Goal: Information Seeking & Learning: Learn about a topic

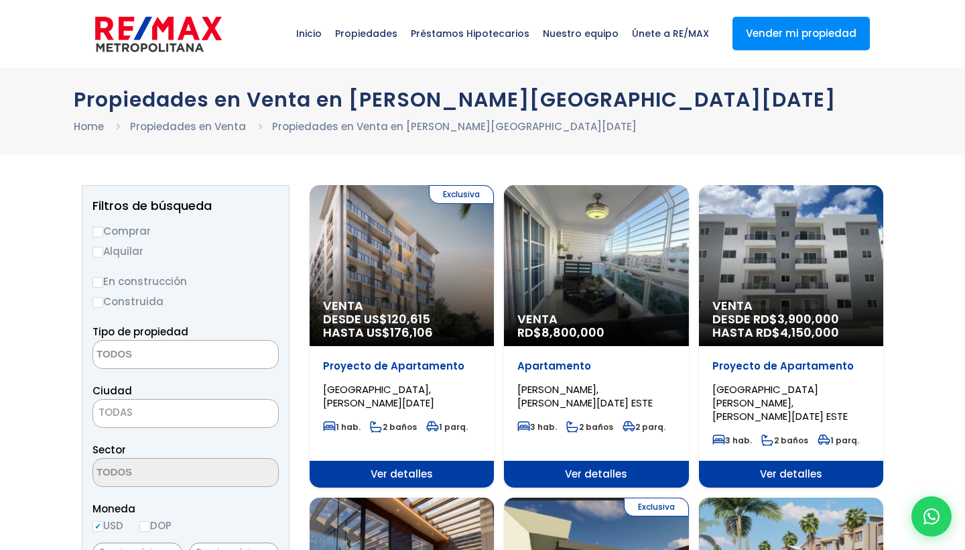
select select
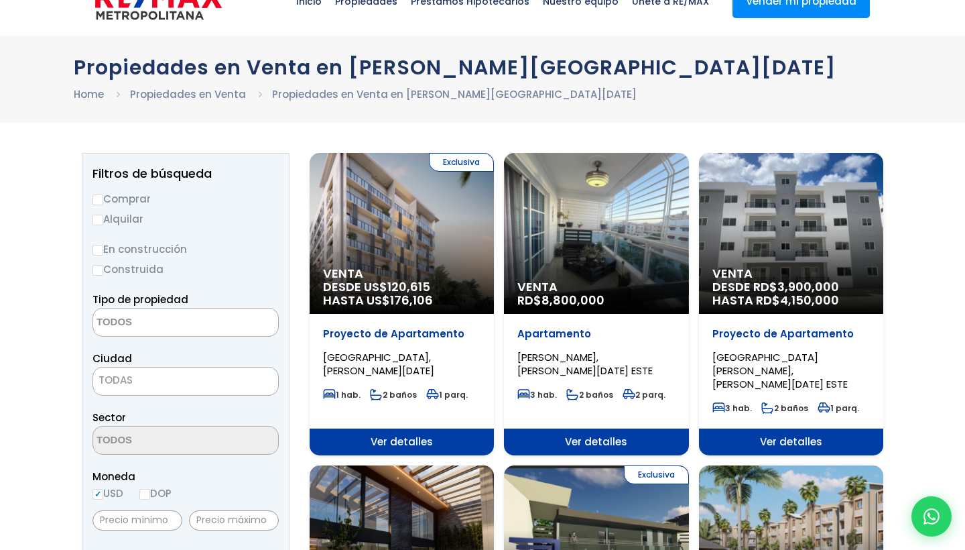
scroll to position [39, 0]
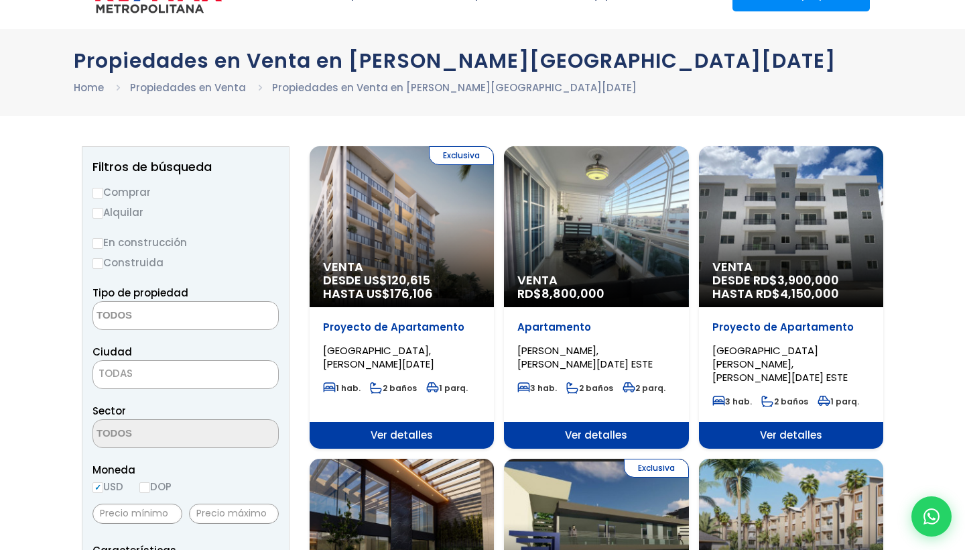
click at [494, 203] on div "Venta DESDE RD$ 3,900,000 HASTA RD$ 4,150,000" at bounding box center [402, 226] width 184 height 161
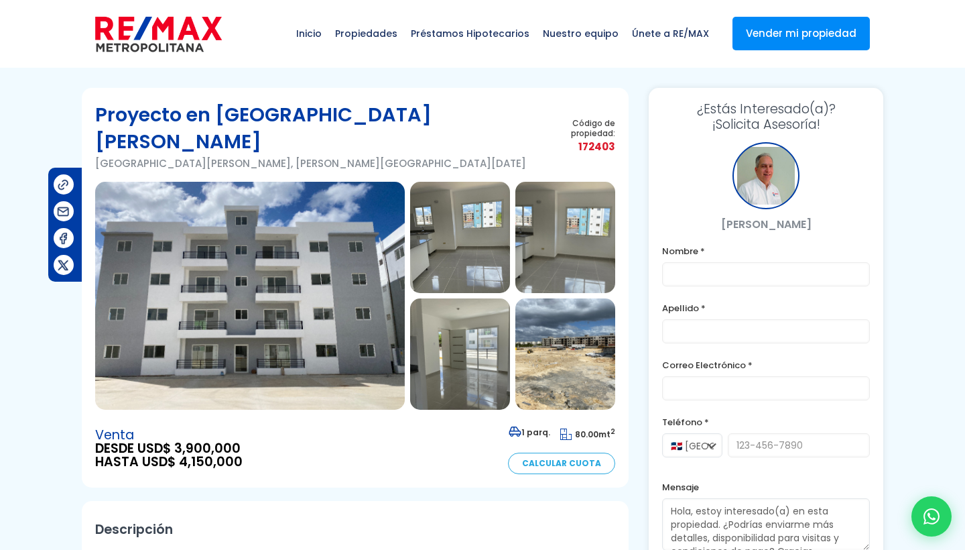
click at [284, 276] on img at bounding box center [250, 296] width 310 height 228
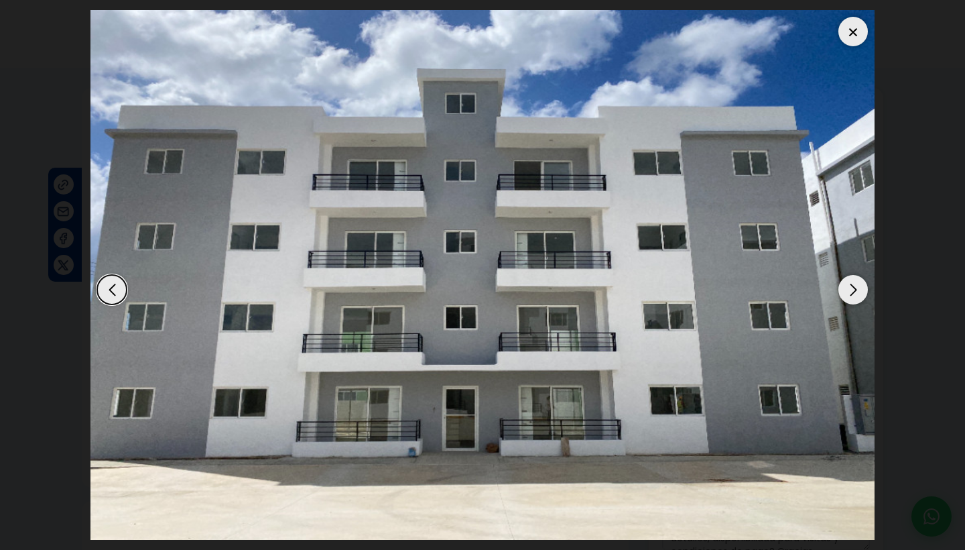
click at [855, 304] on div "Next slide" at bounding box center [853, 289] width 29 height 29
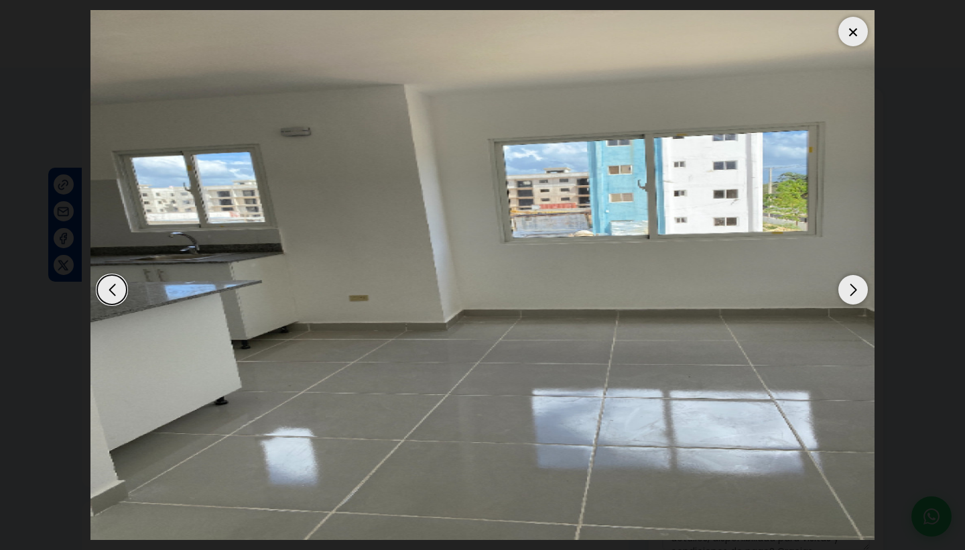
click at [855, 304] on div "Next slide" at bounding box center [853, 289] width 29 height 29
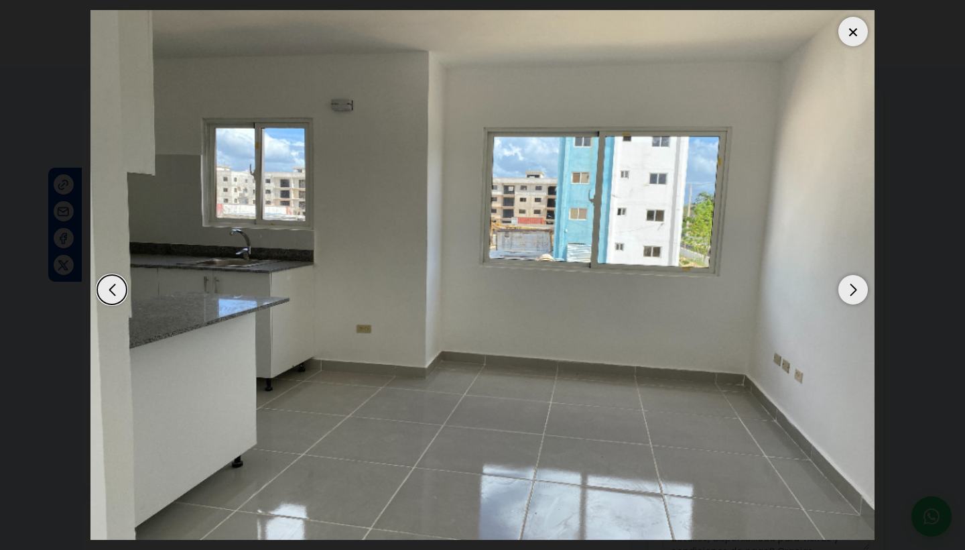
click at [855, 304] on div "Next slide" at bounding box center [853, 289] width 29 height 29
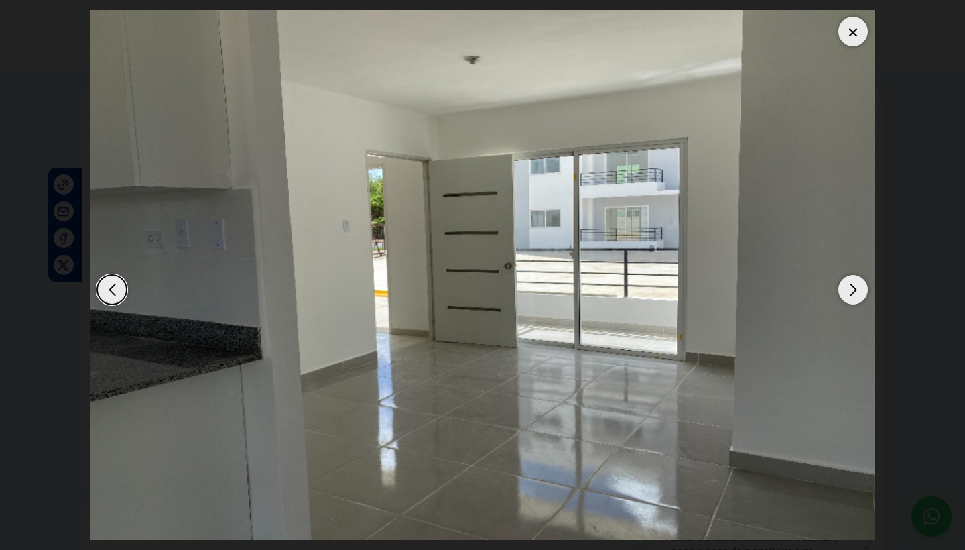
click at [855, 304] on div "Next slide" at bounding box center [853, 289] width 29 height 29
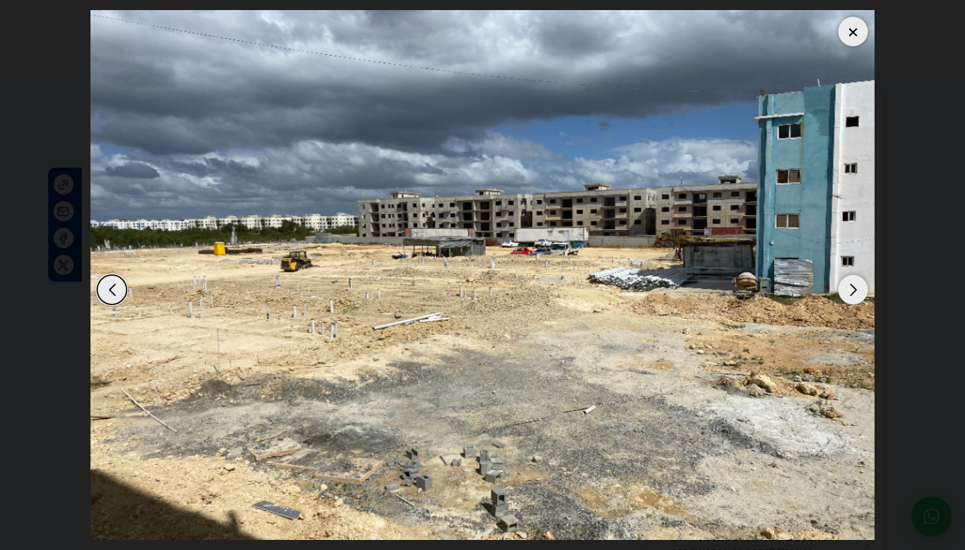
click at [855, 304] on div "Next slide" at bounding box center [853, 289] width 29 height 29
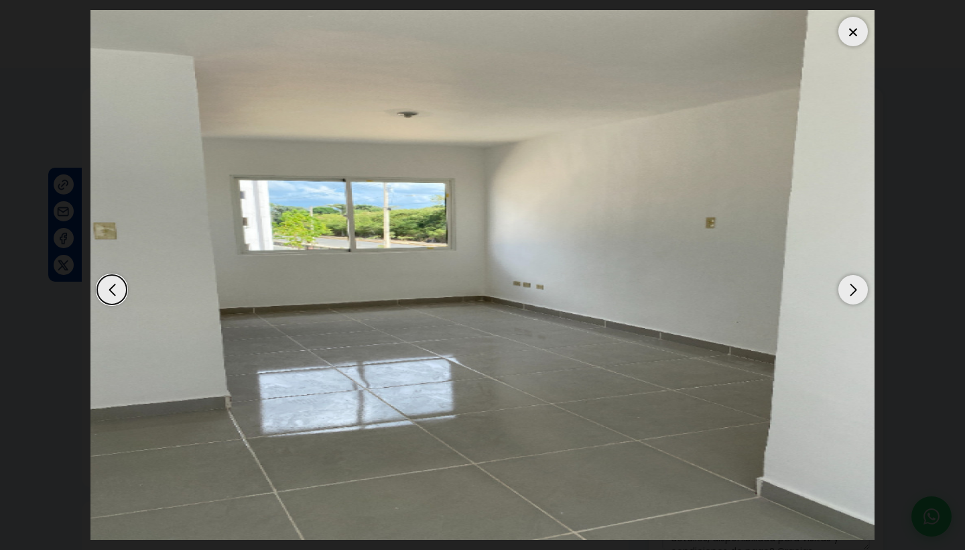
click at [855, 304] on div "Next slide" at bounding box center [853, 289] width 29 height 29
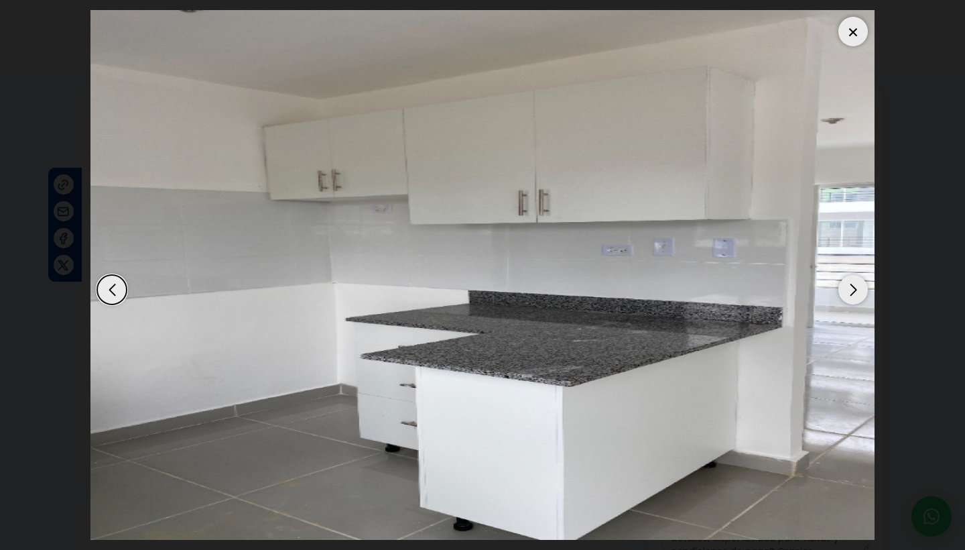
click at [855, 304] on div "Next slide" at bounding box center [853, 289] width 29 height 29
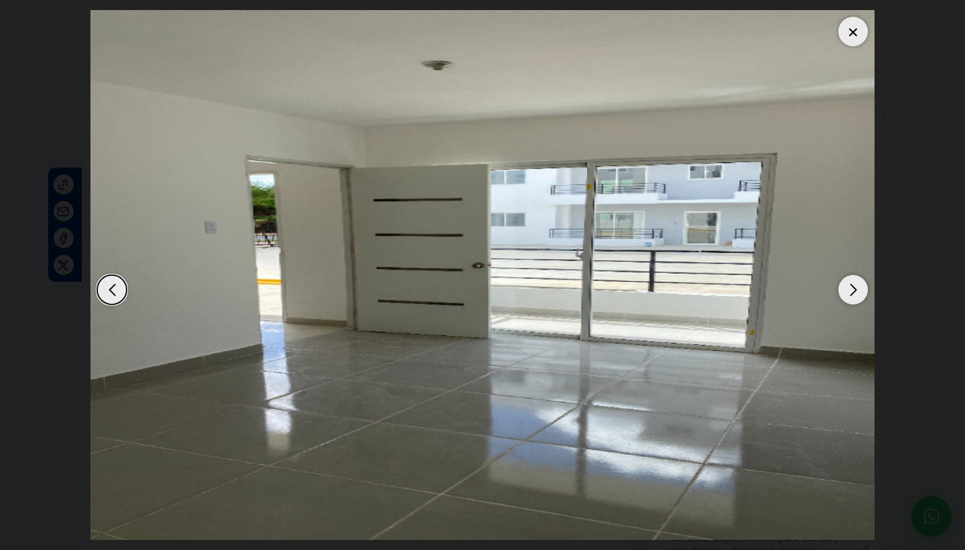
click at [855, 304] on div "Next slide" at bounding box center [853, 289] width 29 height 29
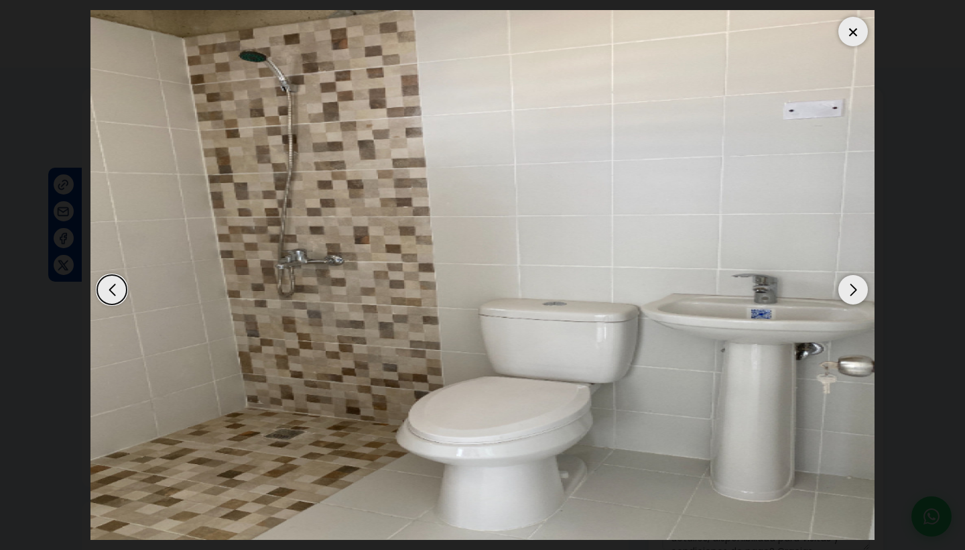
click at [855, 304] on div "Next slide" at bounding box center [853, 289] width 29 height 29
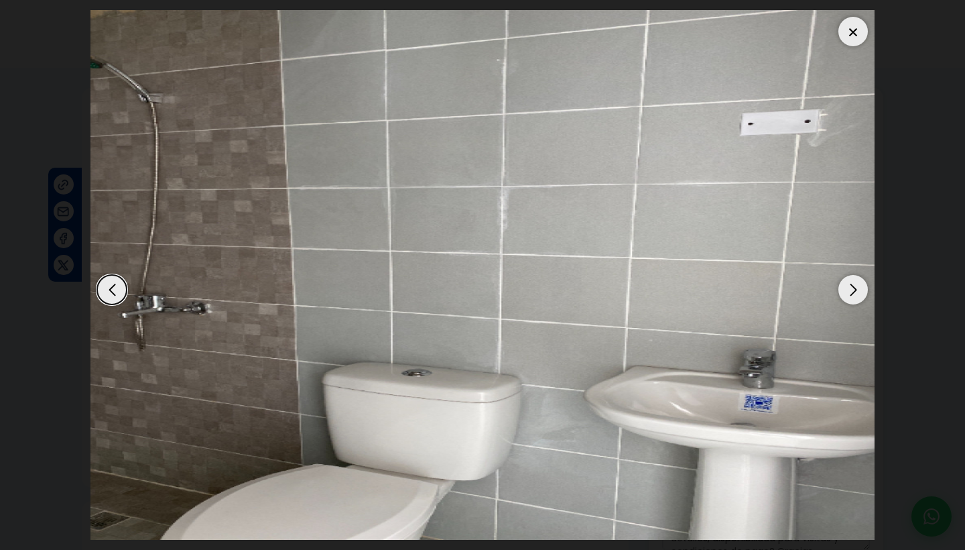
click at [855, 304] on div "Next slide" at bounding box center [853, 289] width 29 height 29
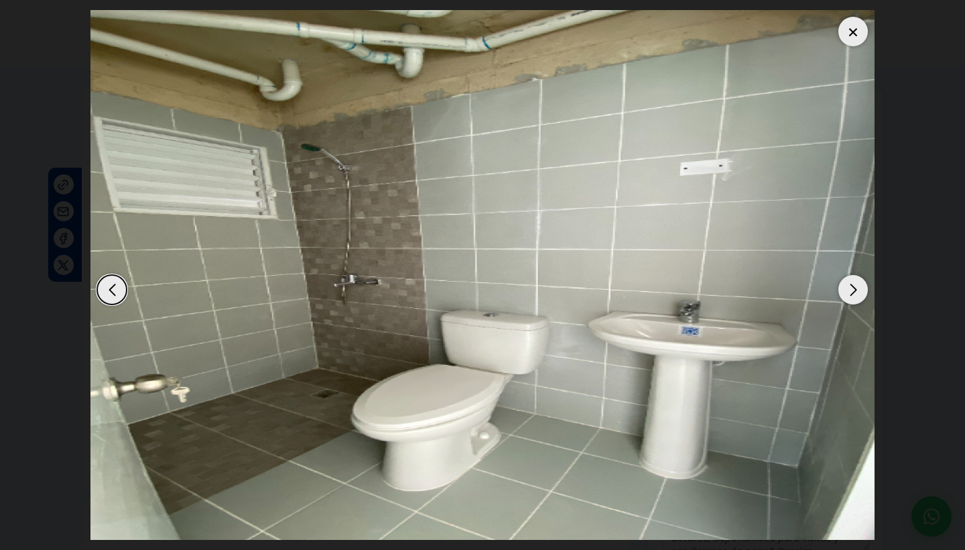
click at [855, 304] on div "Next slide" at bounding box center [853, 289] width 29 height 29
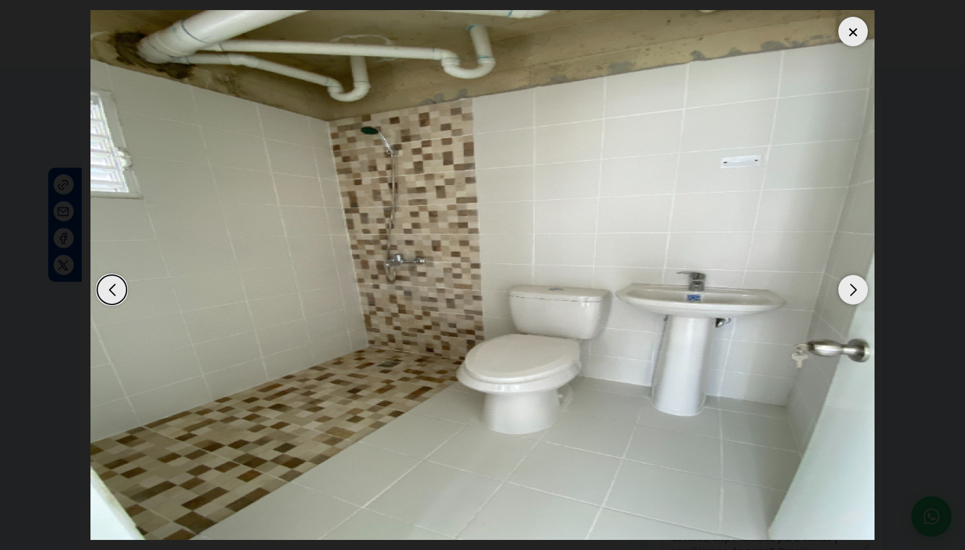
click at [855, 304] on div "Next slide" at bounding box center [853, 289] width 29 height 29
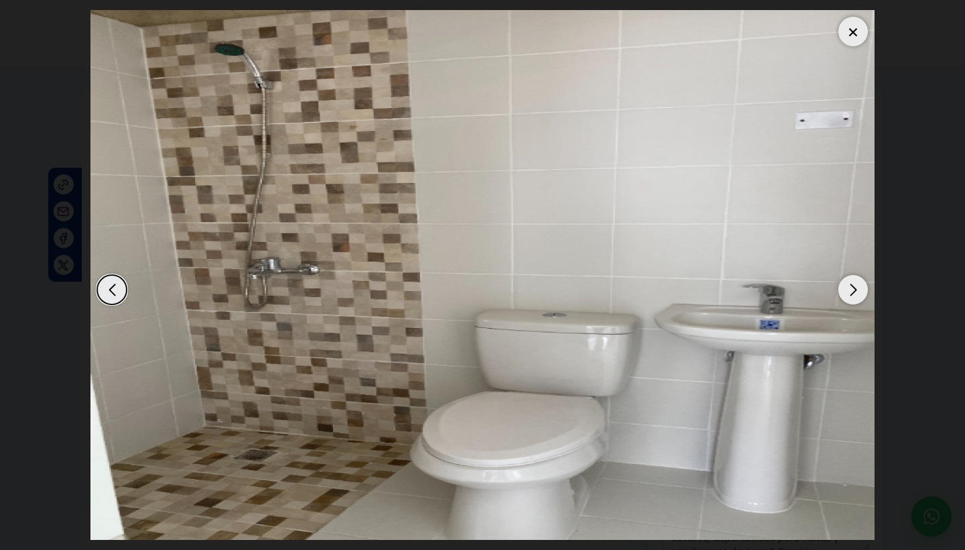
click at [855, 304] on div "Next slide" at bounding box center [853, 289] width 29 height 29
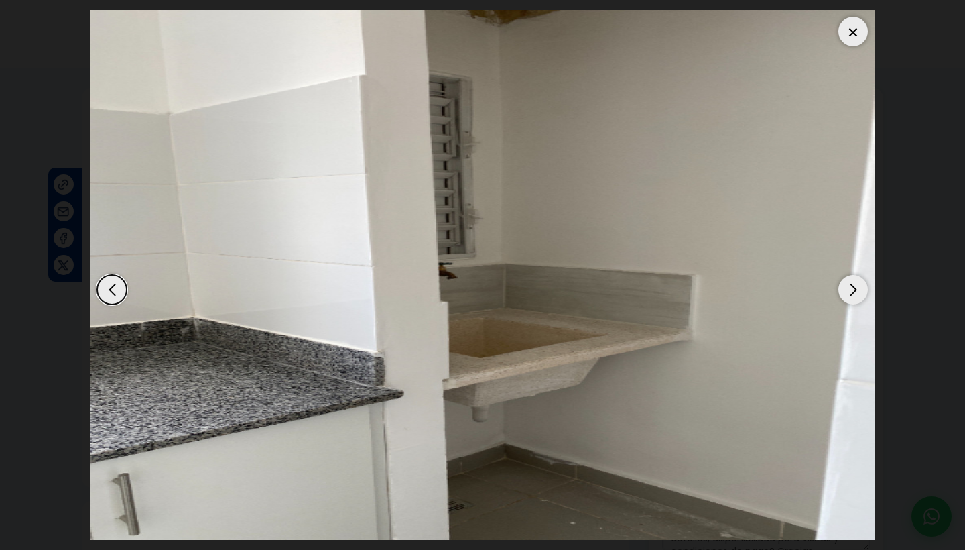
click at [855, 304] on div "Next slide" at bounding box center [853, 289] width 29 height 29
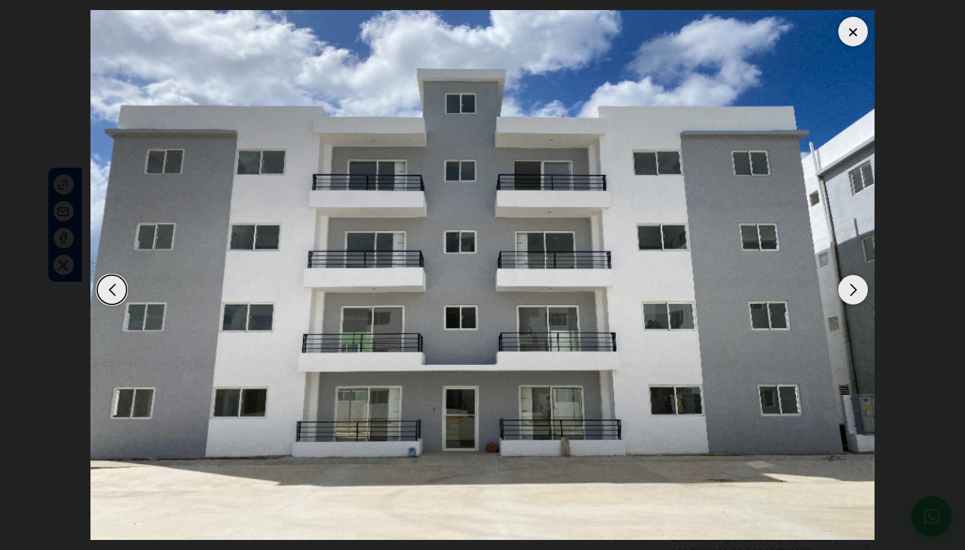
click at [855, 304] on div "Next slide" at bounding box center [853, 289] width 29 height 29
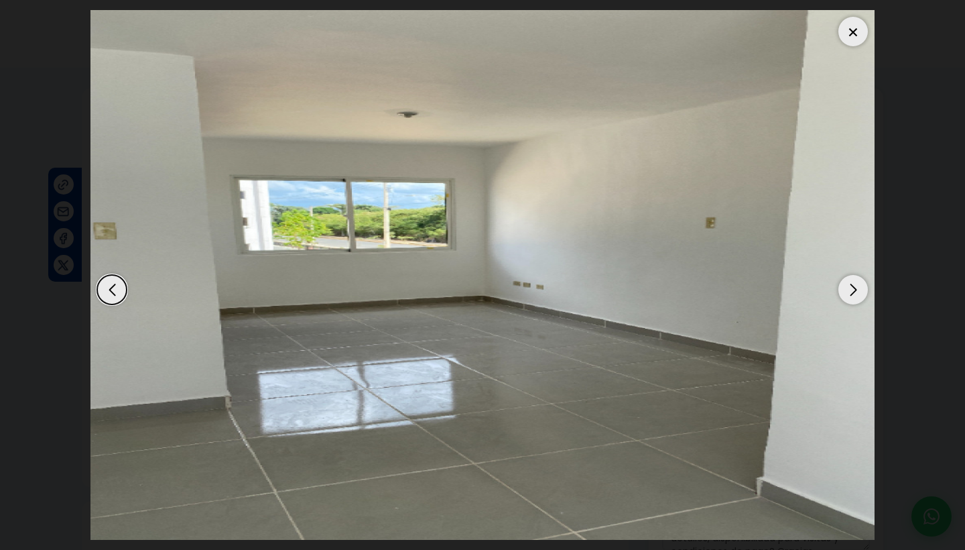
click at [851, 34] on div at bounding box center [853, 31] width 29 height 29
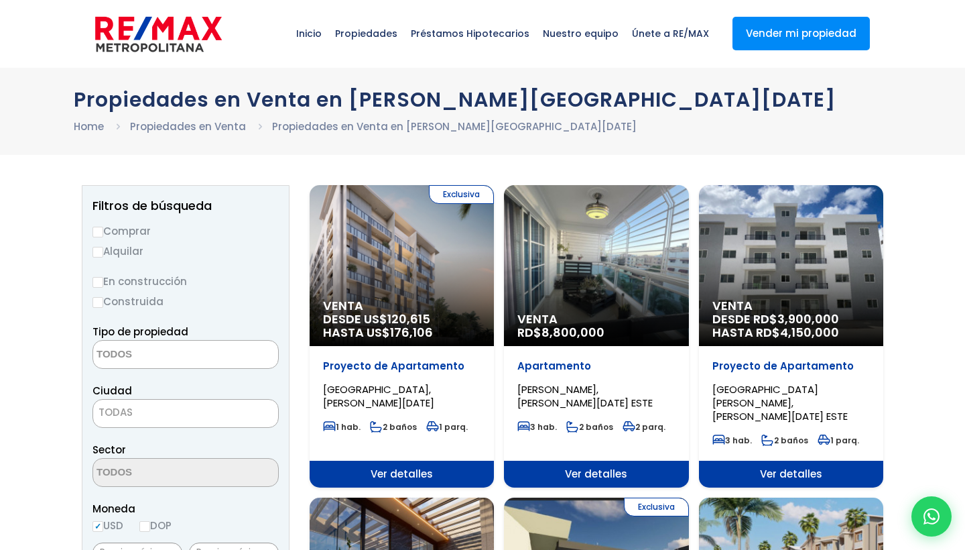
select select
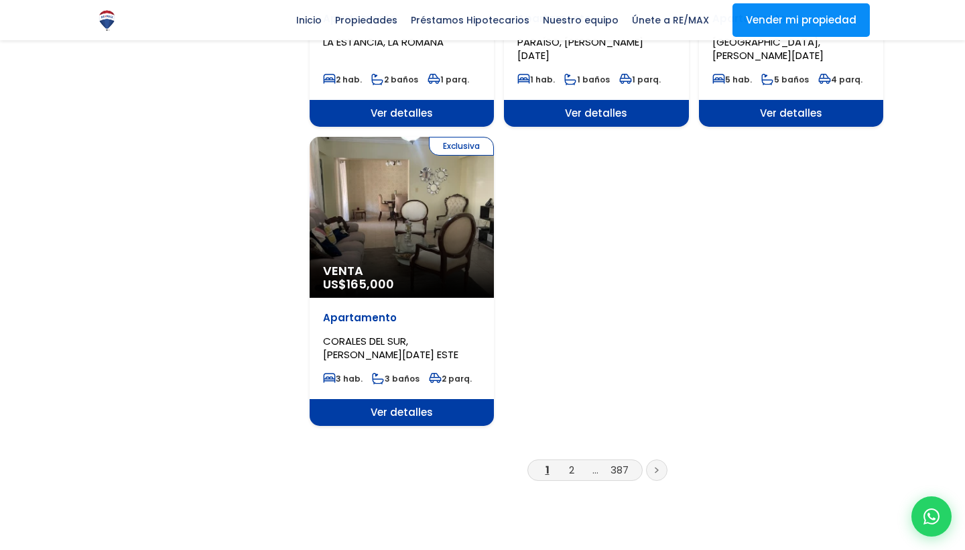
scroll to position [1586, 0]
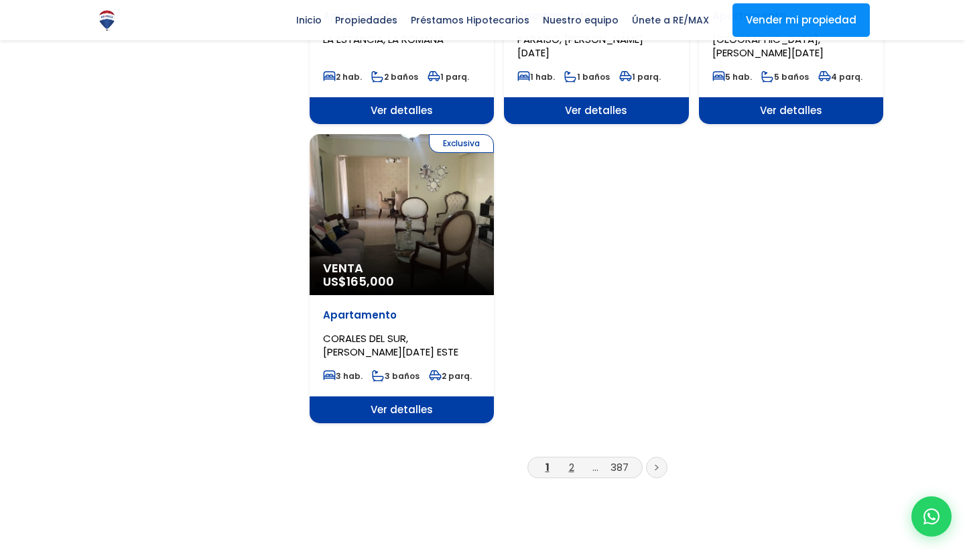
click at [573, 460] on link "2" at bounding box center [571, 467] width 5 height 14
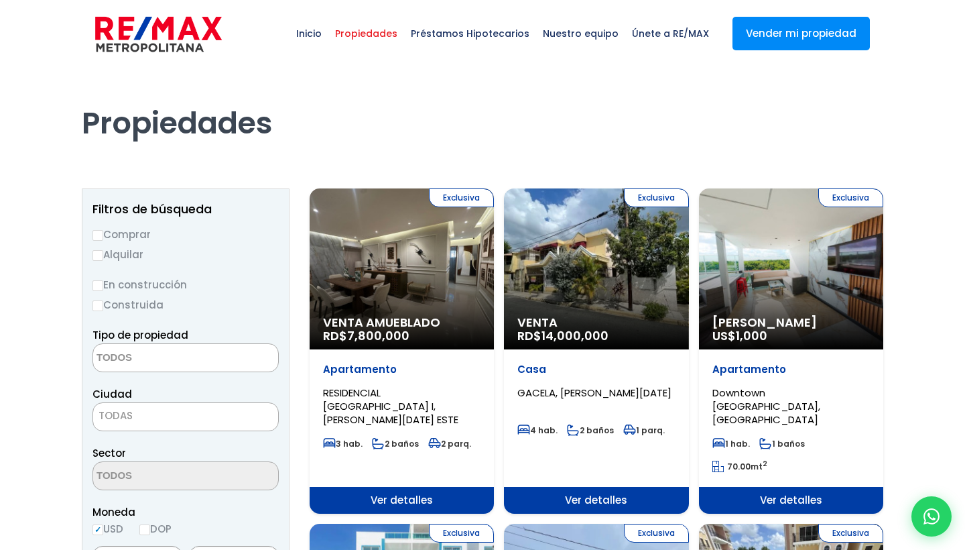
select select
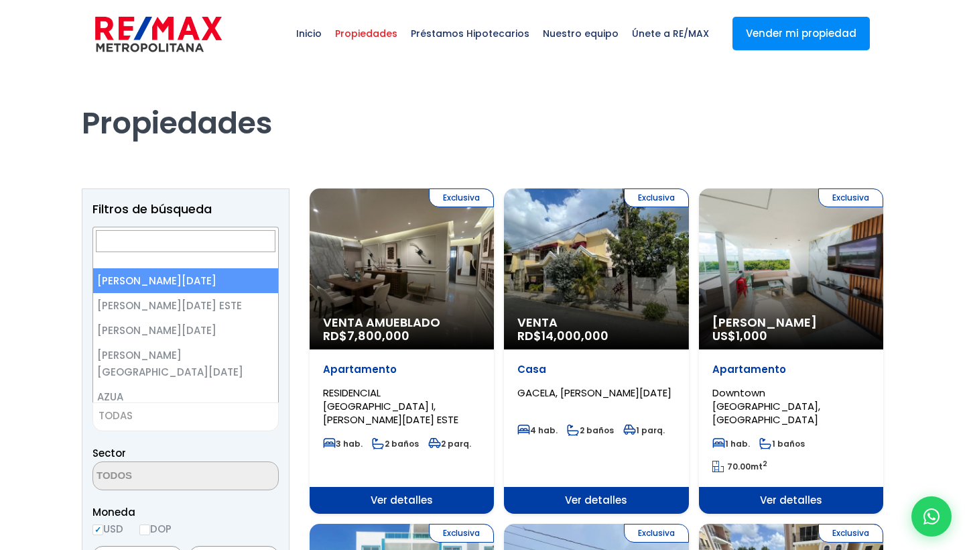
click at [120, 412] on span "TODAS" at bounding box center [116, 415] width 34 height 14
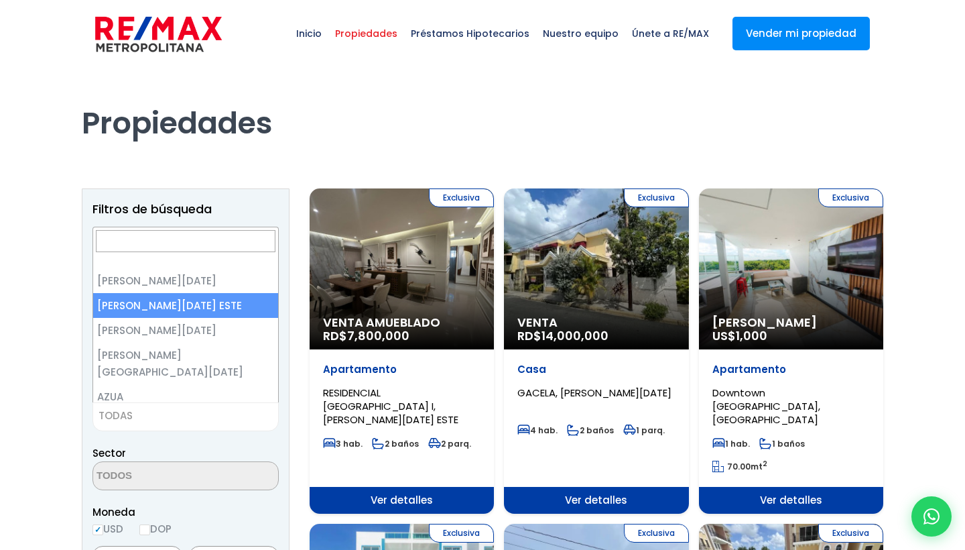
select select "148"
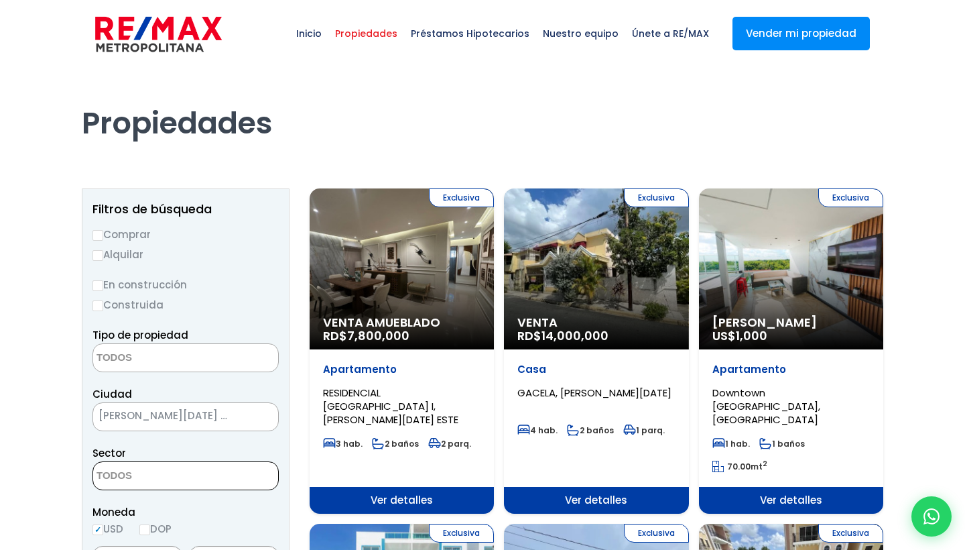
click at [143, 477] on textarea "Search" at bounding box center [158, 476] width 130 height 29
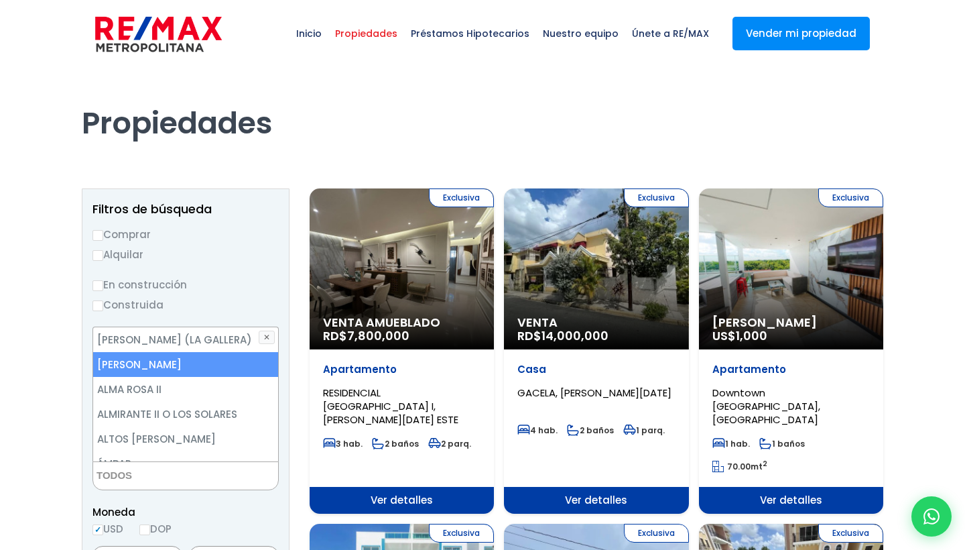
click at [146, 363] on li "[PERSON_NAME]" at bounding box center [185, 364] width 185 height 25
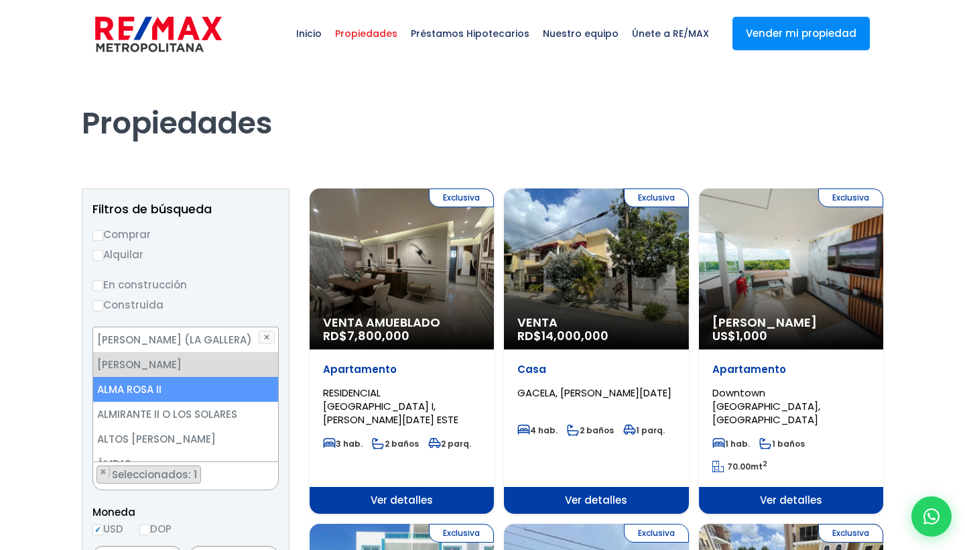
click at [142, 388] on li "ALMA ROSA II" at bounding box center [185, 389] width 185 height 25
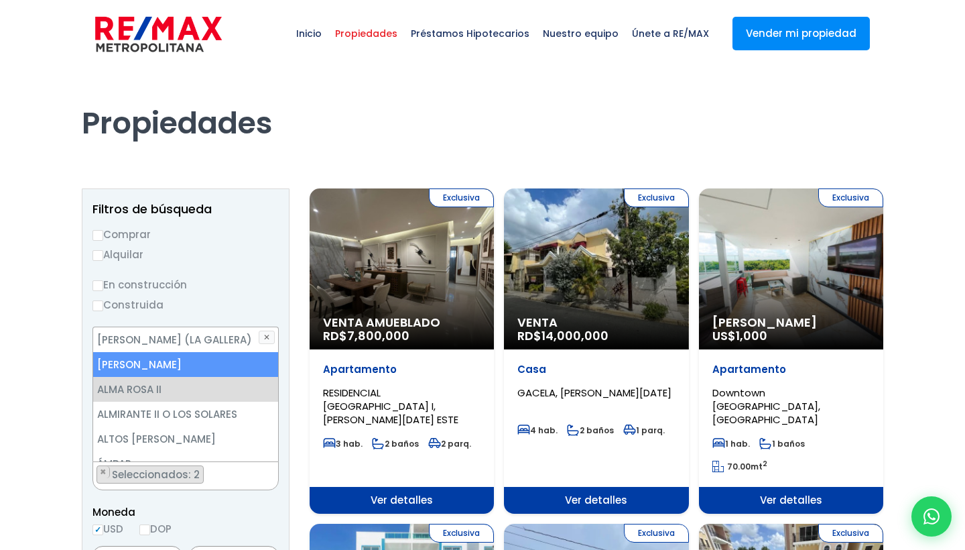
click at [164, 365] on li "[PERSON_NAME]" at bounding box center [185, 364] width 185 height 25
click at [232, 357] on li "[PERSON_NAME]" at bounding box center [185, 364] width 185 height 25
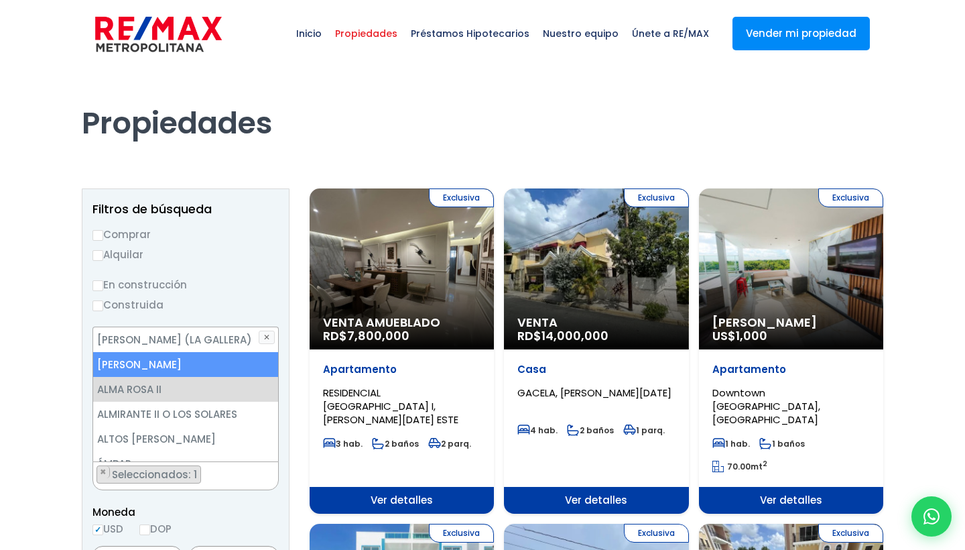
click at [232, 357] on li "[PERSON_NAME]" at bounding box center [185, 364] width 185 height 25
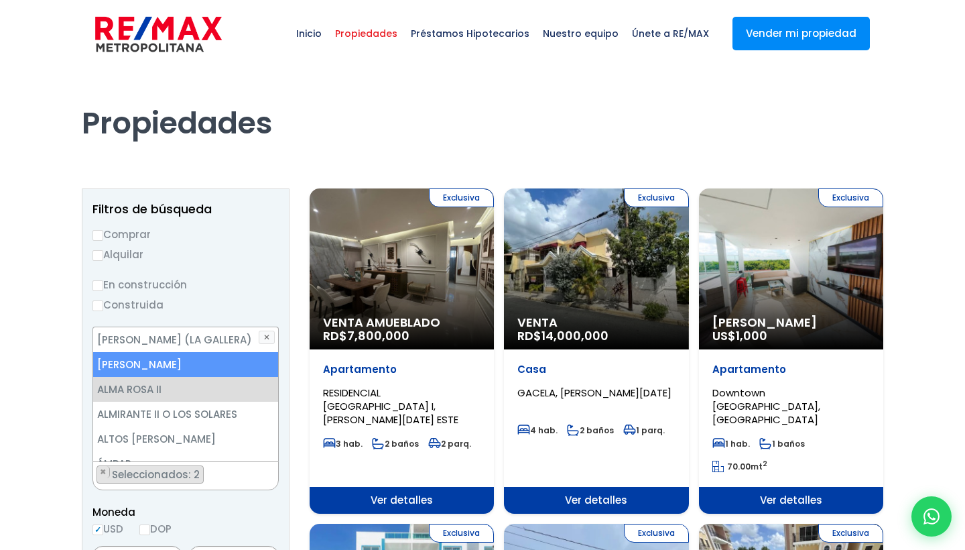
click at [232, 357] on li "[PERSON_NAME]" at bounding box center [185, 364] width 185 height 25
select select "13154"
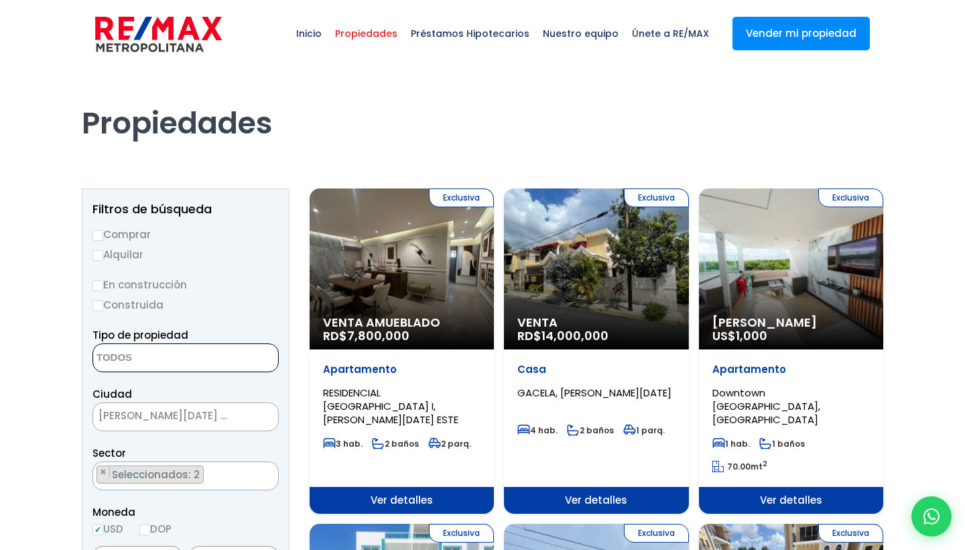
click at [146, 355] on textarea "Search" at bounding box center [158, 358] width 130 height 29
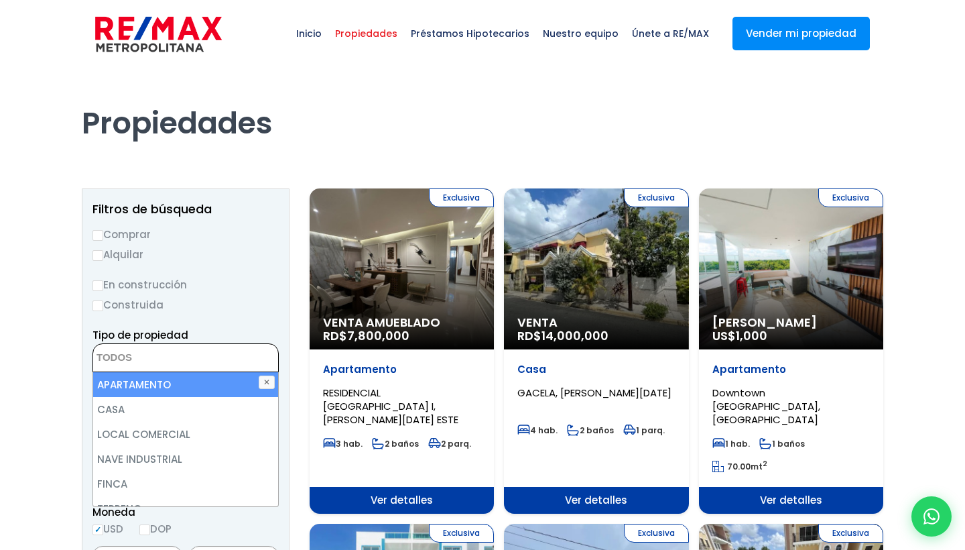
click at [154, 386] on li "APARTAMENTO" at bounding box center [185, 384] width 185 height 25
select select "apartment"
click at [154, 386] on li "APARTAMENTO" at bounding box center [185, 384] width 185 height 25
select select
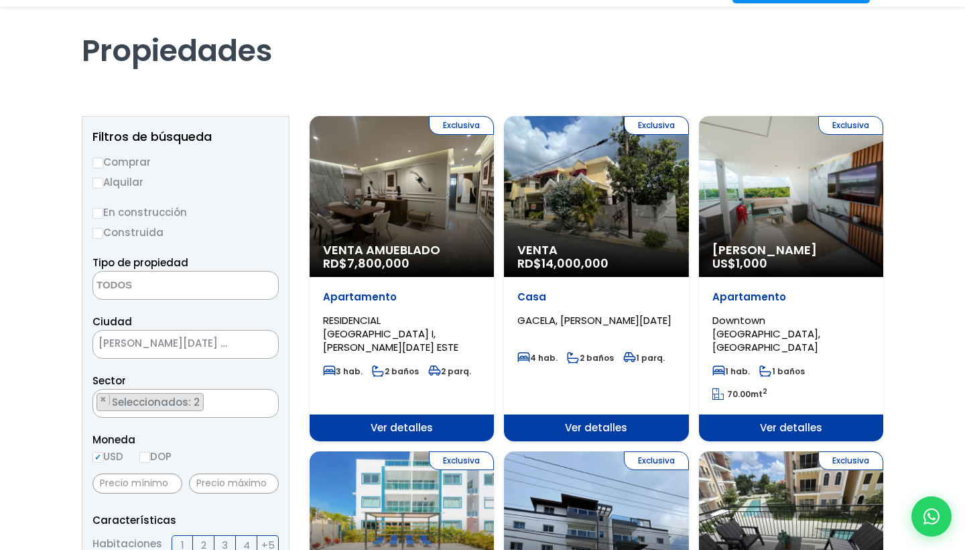
scroll to position [74, 0]
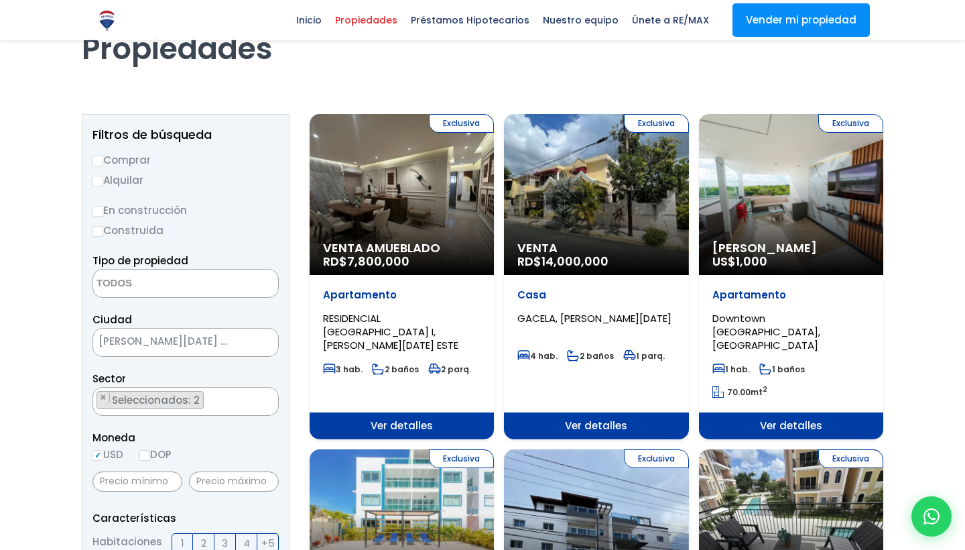
click at [217, 401] on ul "× Seleccionados: 2 × Seleccionados: 2" at bounding box center [177, 402] width 168 height 29
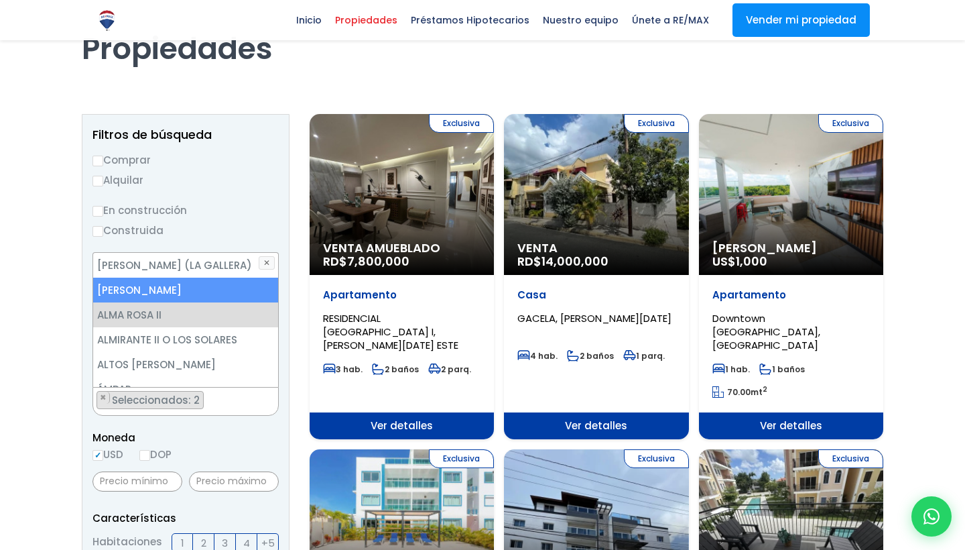
click at [166, 286] on li "[PERSON_NAME]" at bounding box center [185, 290] width 185 height 25
select select "13152"
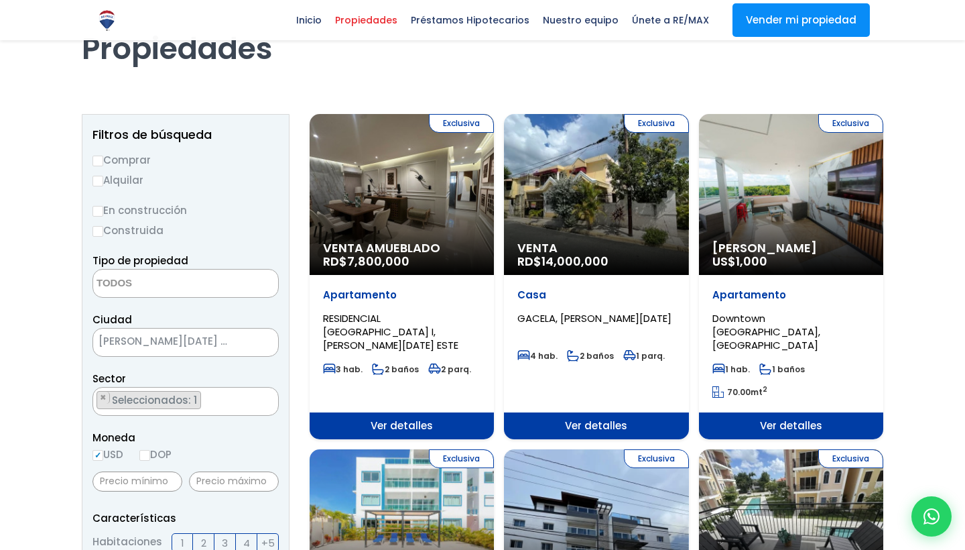
click at [99, 160] on input "Comprar" at bounding box center [98, 161] width 11 height 11
radio input "true"
click at [145, 278] on textarea "Search" at bounding box center [158, 284] width 130 height 29
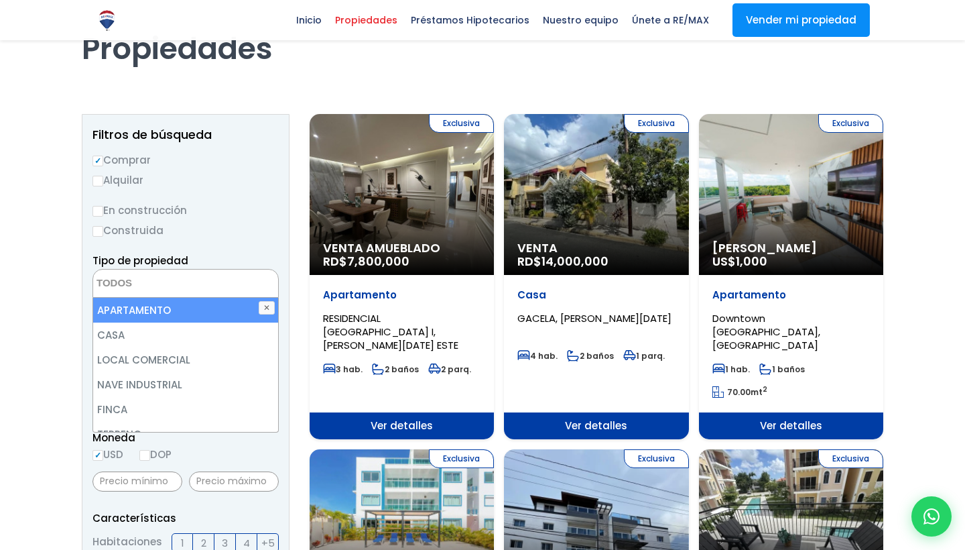
click at [148, 306] on li "APARTAMENTO" at bounding box center [185, 310] width 185 height 25
select select "apartment"
click at [268, 306] on button "✕" at bounding box center [267, 307] width 16 height 13
click at [211, 303] on li "APARTAMENTO" at bounding box center [185, 310] width 185 height 25
select select "apartment"
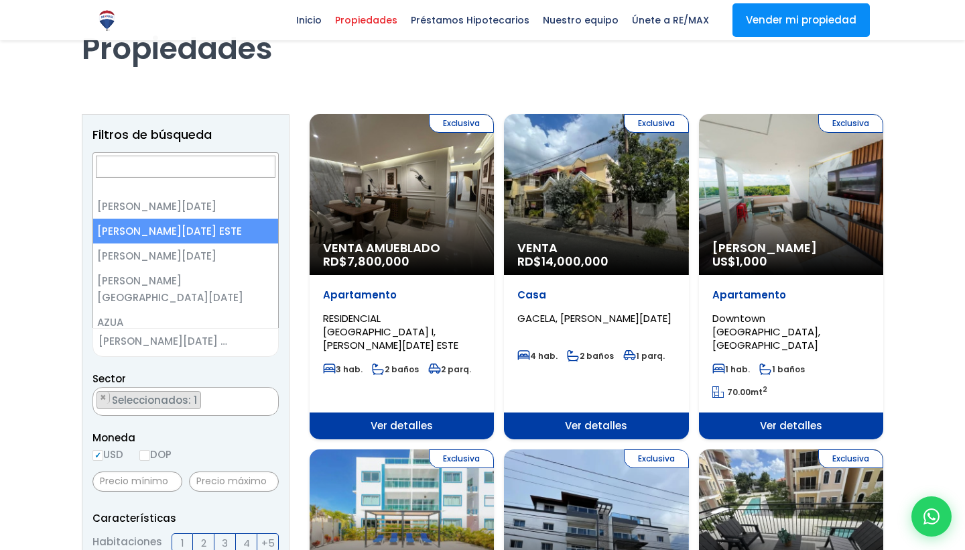
click at [227, 341] on span "[PERSON_NAME][DATE] ESTE" at bounding box center [169, 341] width 152 height 19
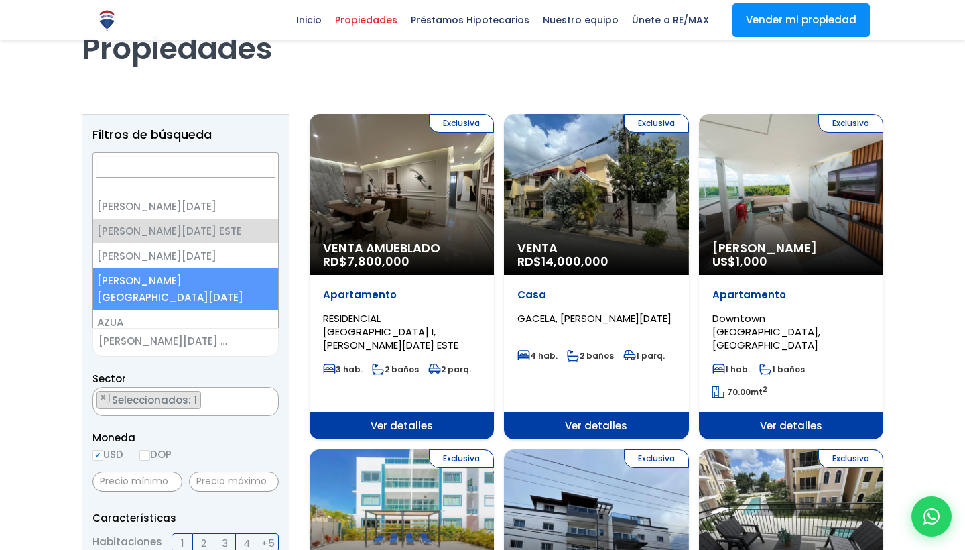
select select "150"
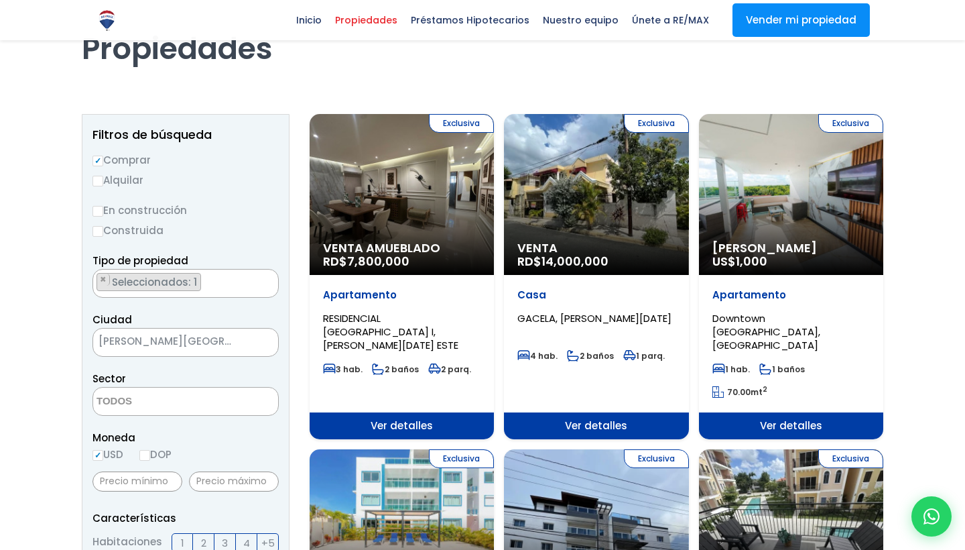
click at [223, 400] on span at bounding box center [186, 401] width 186 height 29
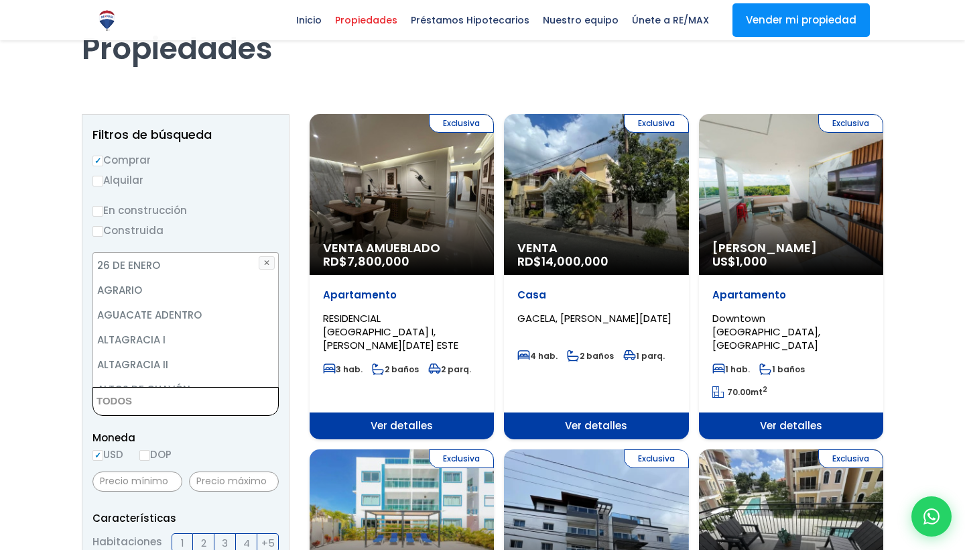
scroll to position [0, 0]
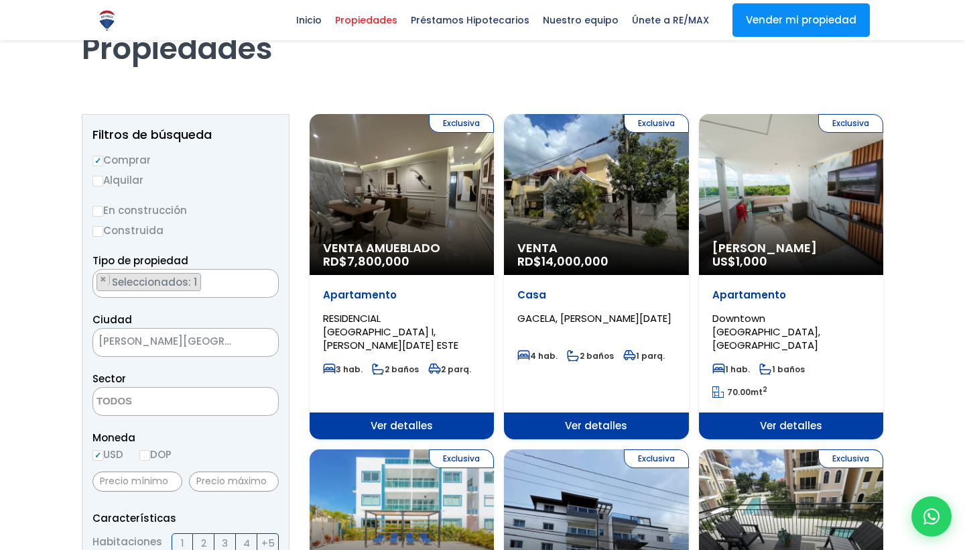
click at [225, 282] on ul "× Seleccionados: 1" at bounding box center [177, 284] width 168 height 29
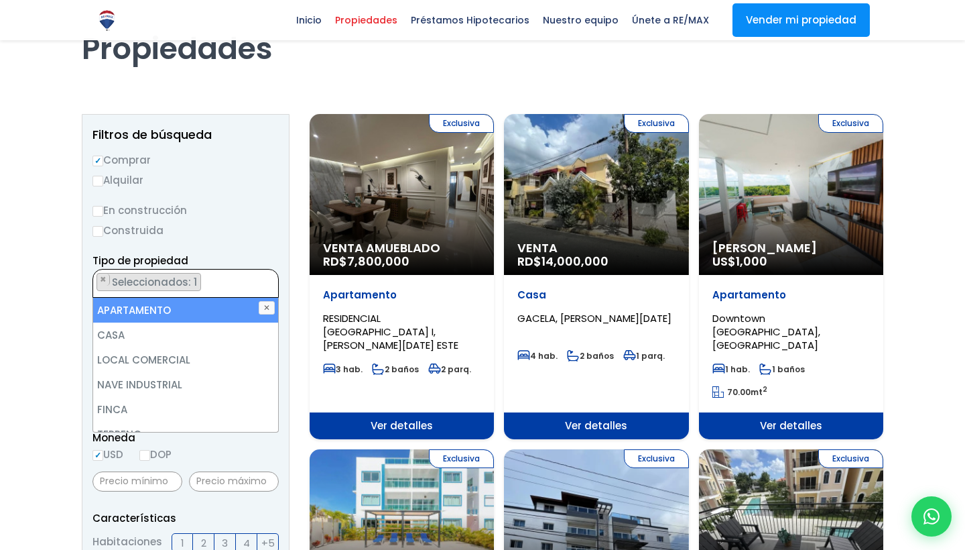
click at [192, 309] on li "APARTAMENTO" at bounding box center [185, 310] width 185 height 25
select select
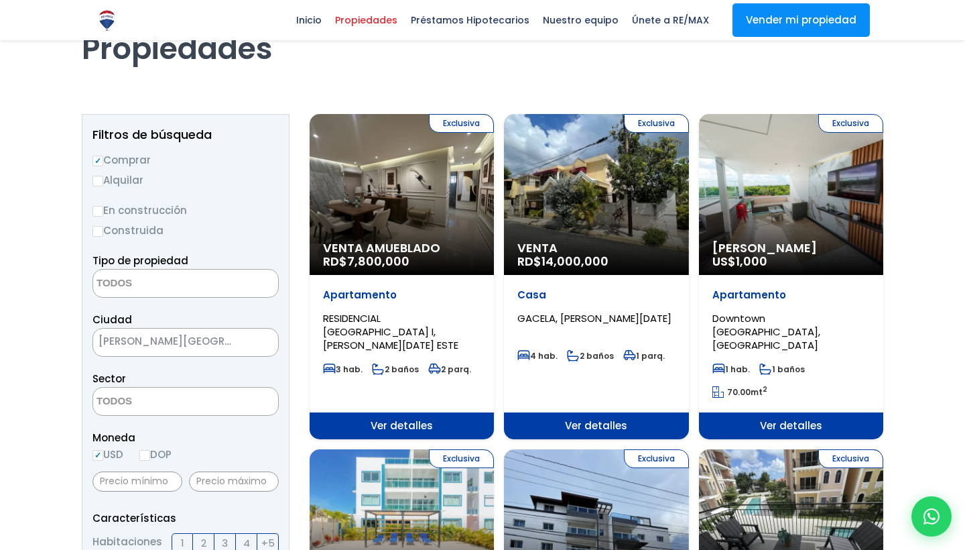
click at [243, 221] on div "En construcción Construida" at bounding box center [186, 220] width 186 height 37
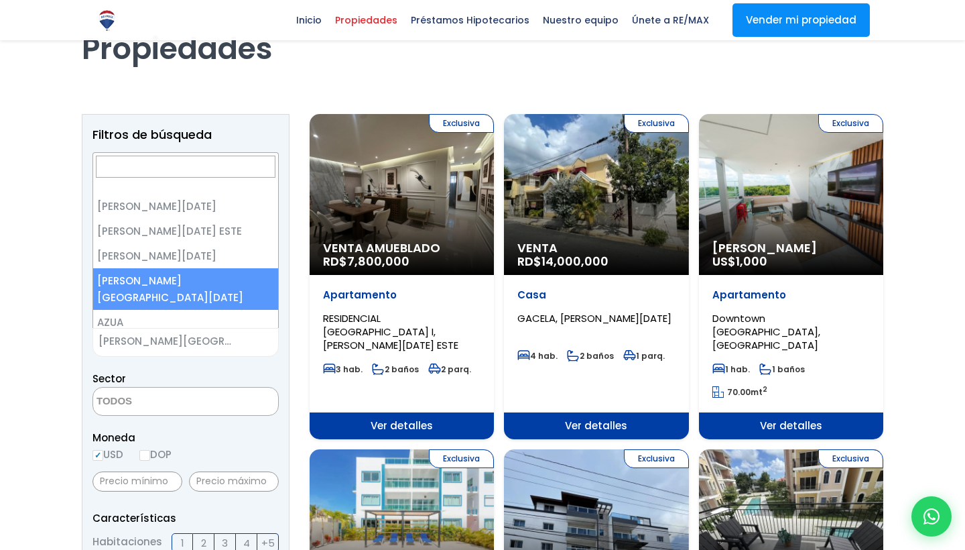
click at [241, 347] on span "[PERSON_NAME][GEOGRAPHIC_DATA][DATE]" at bounding box center [169, 341] width 152 height 19
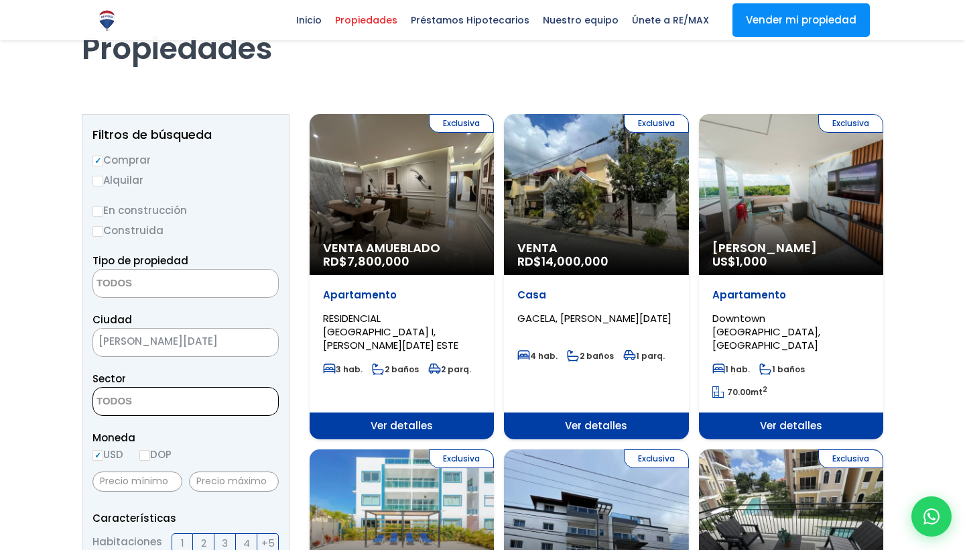
click at [233, 403] on span at bounding box center [186, 401] width 186 height 29
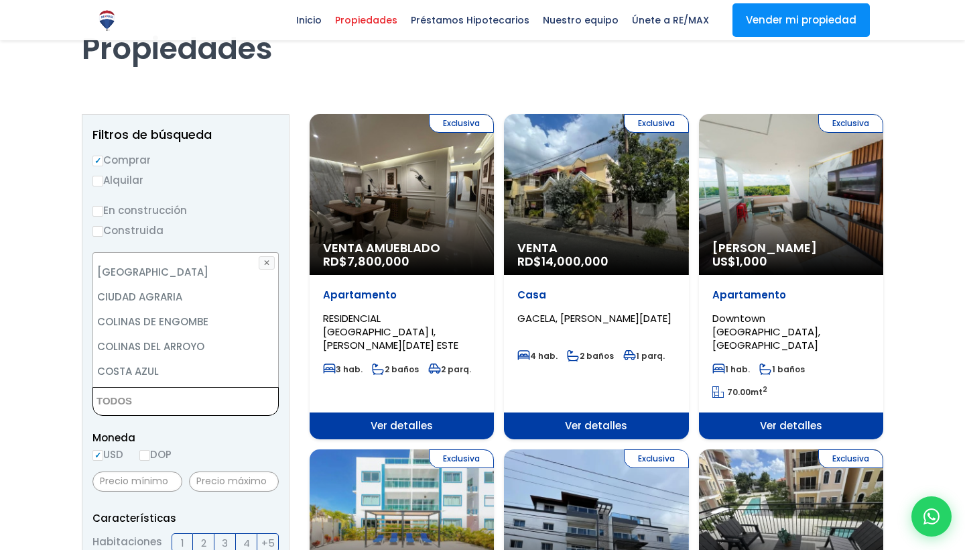
scroll to position [292, 0]
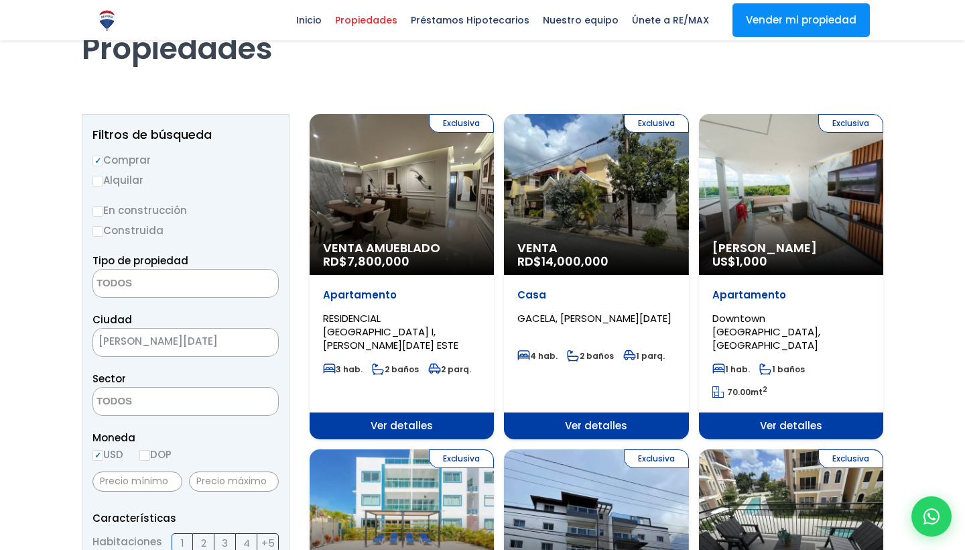
click at [247, 221] on div "En construcción Construida" at bounding box center [186, 220] width 186 height 37
click at [231, 343] on span "[PERSON_NAME][DATE]" at bounding box center [169, 341] width 152 height 19
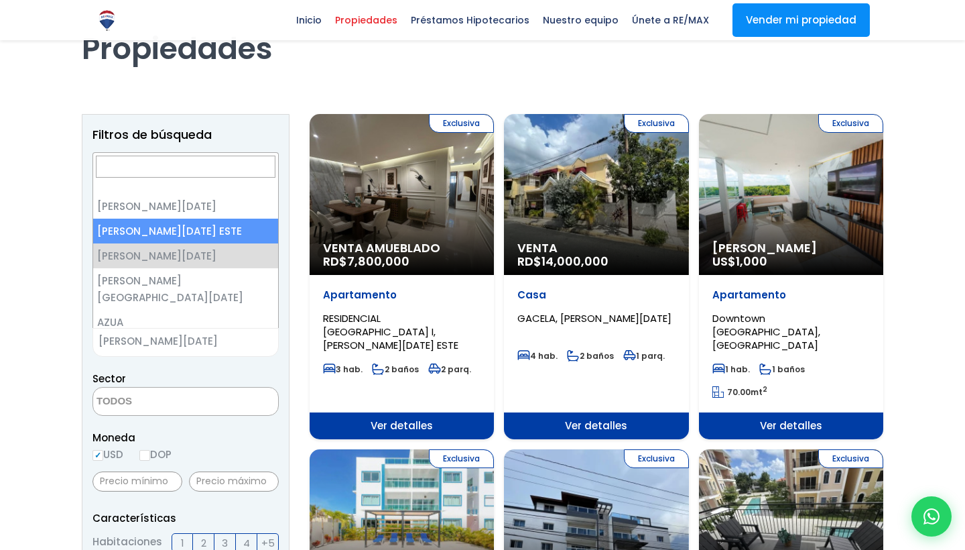
select select "148"
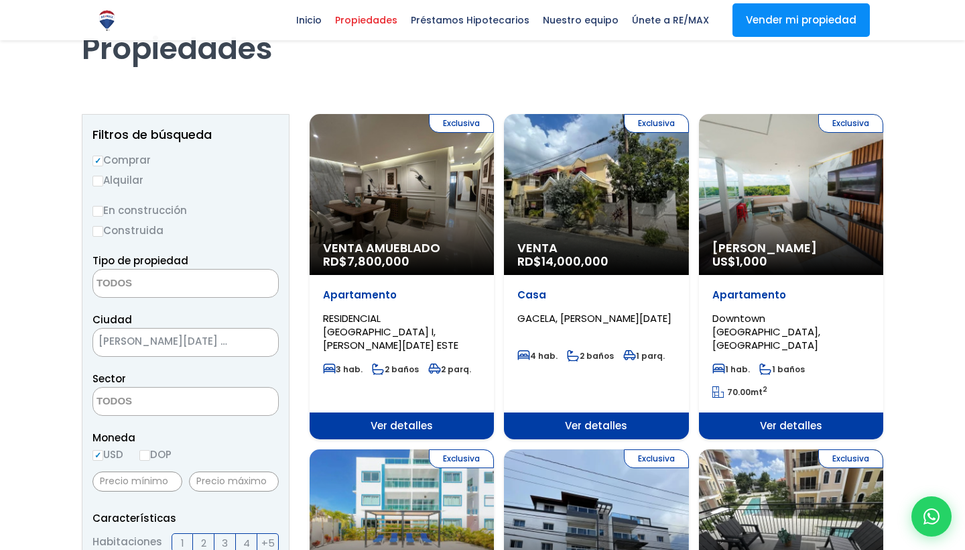
click at [198, 406] on textarea "Search" at bounding box center [158, 402] width 130 height 29
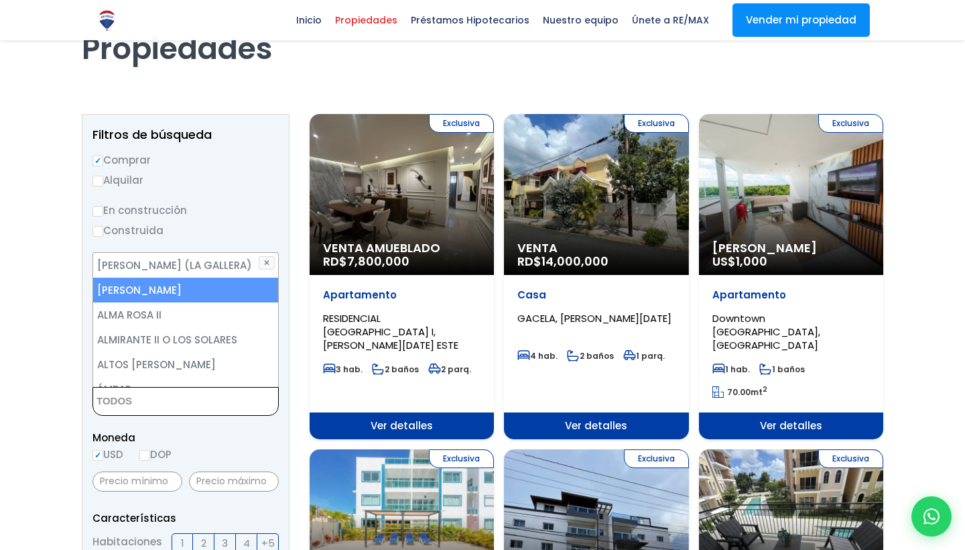
click at [150, 287] on li "[PERSON_NAME]" at bounding box center [185, 290] width 185 height 25
select select "13154"
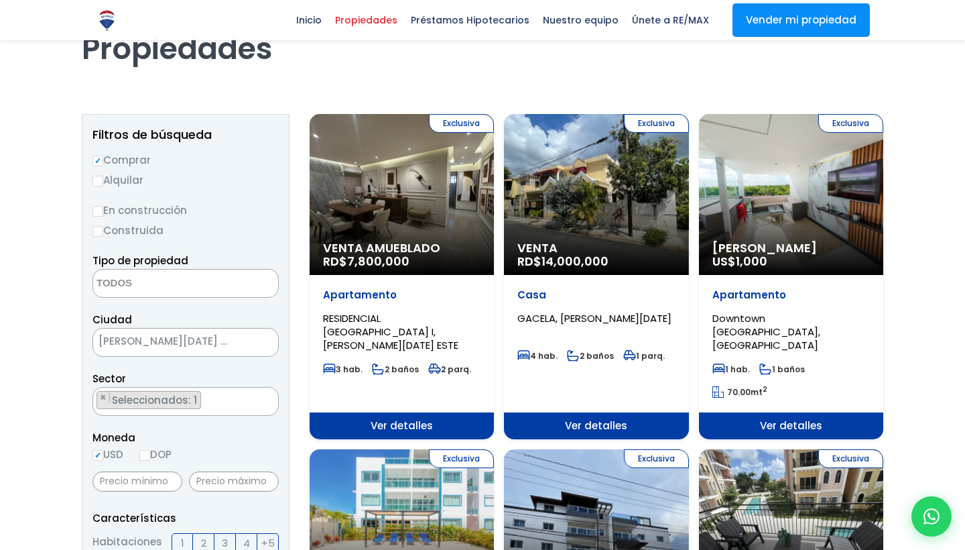
click at [219, 405] on ul "× Seleccionados: 1" at bounding box center [177, 402] width 168 height 29
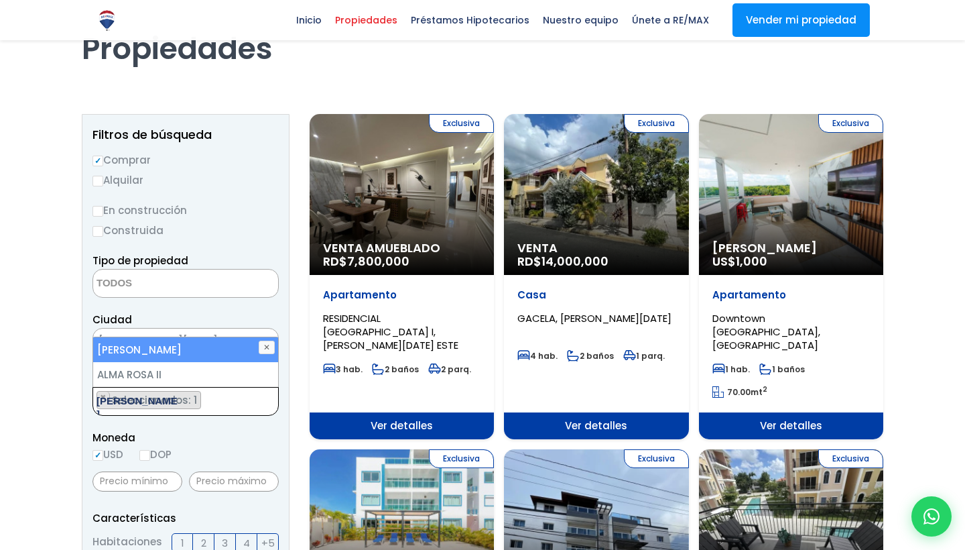
type textarea "alma rosa I"
click at [166, 280] on textarea "Search" at bounding box center [158, 284] width 130 height 29
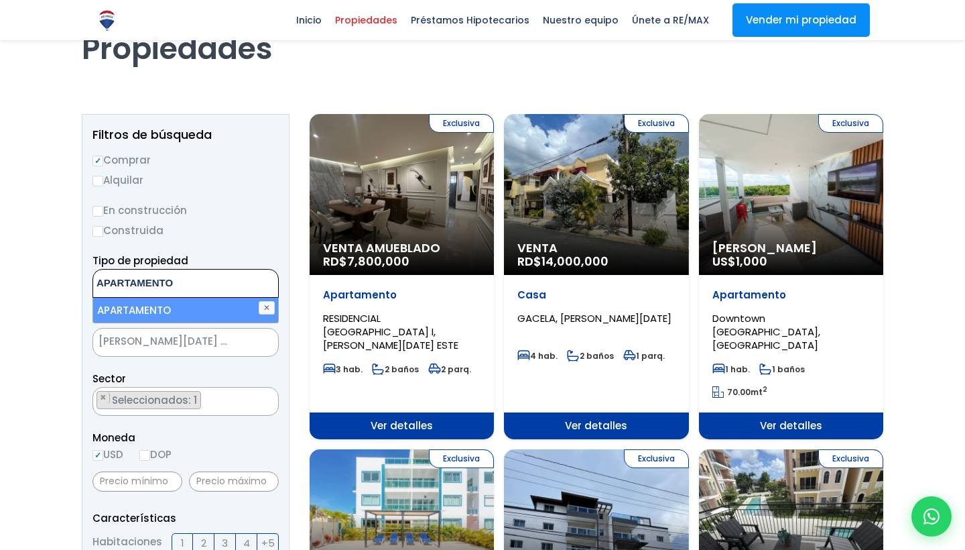
type textarea "APARTAMENTO"
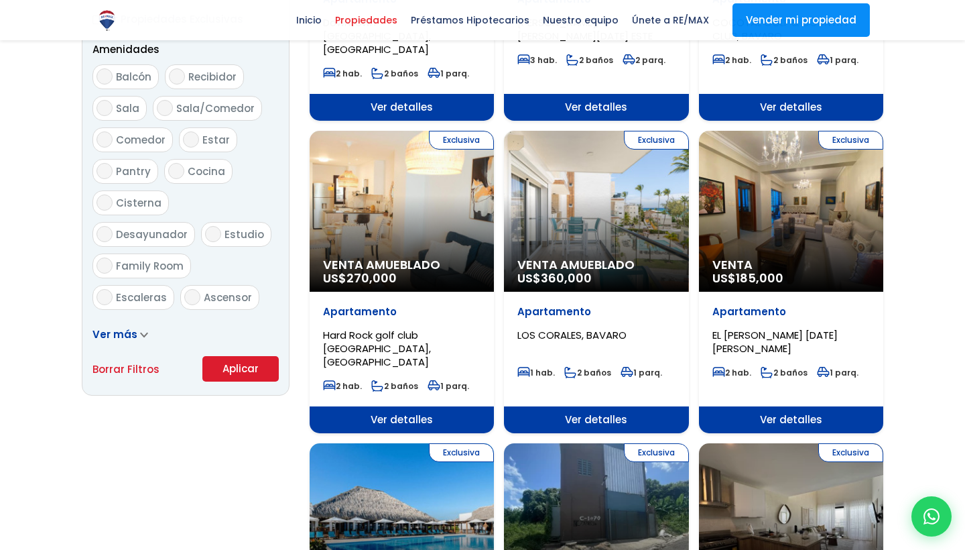
scroll to position [776, 0]
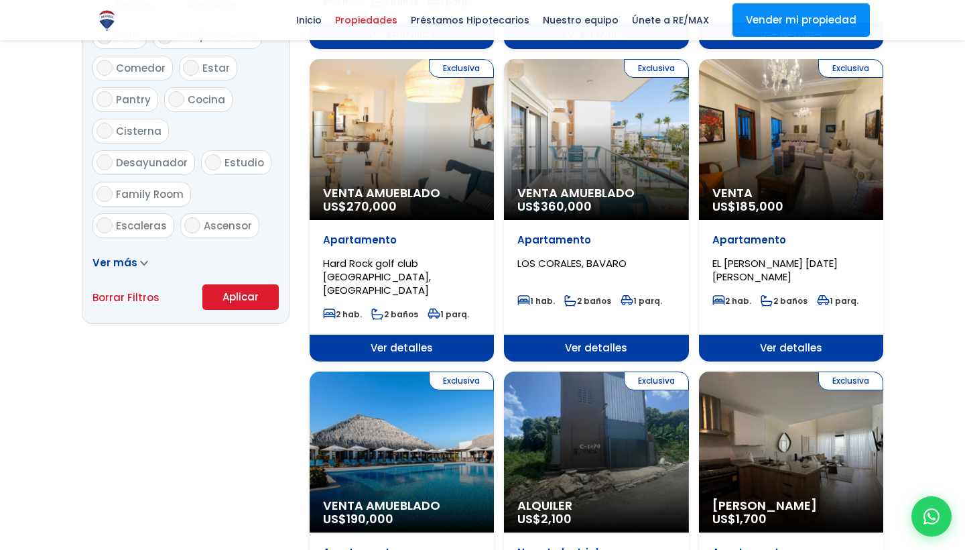
click at [235, 303] on button "Aplicar" at bounding box center [240, 296] width 76 height 25
click at [242, 290] on button "Aplicar" at bounding box center [240, 296] width 76 height 25
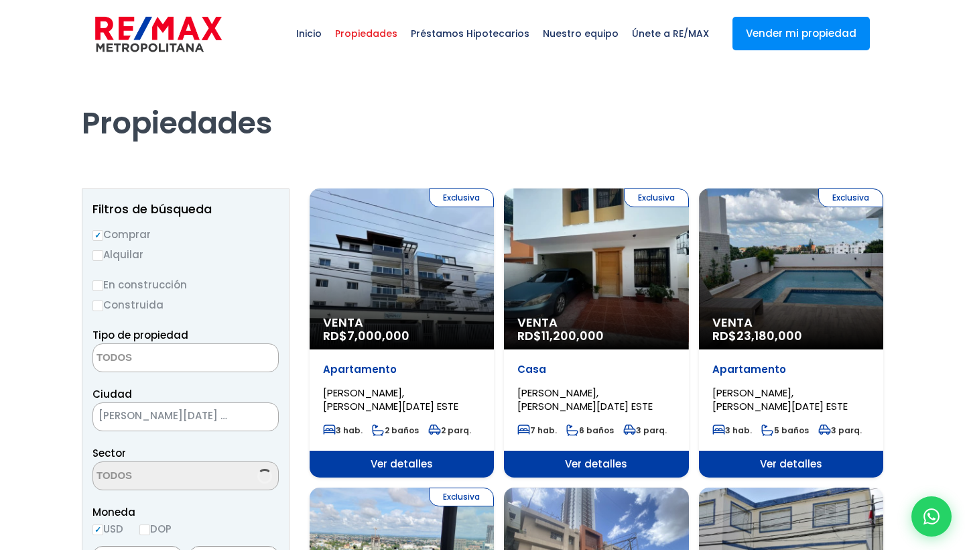
select select
select select "13154"
